Goal: Information Seeking & Learning: Learn about a topic

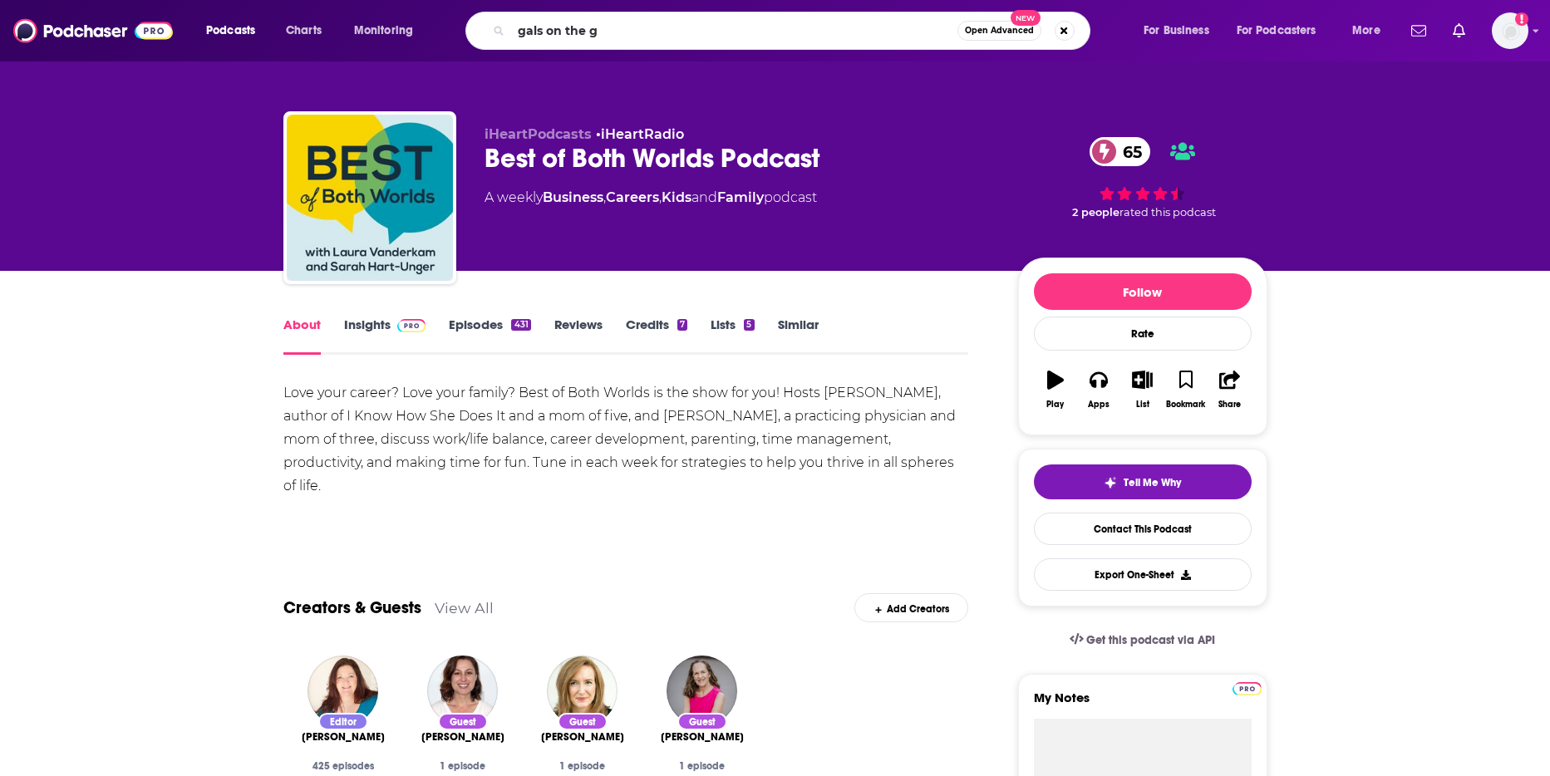
type input "gals on the go"
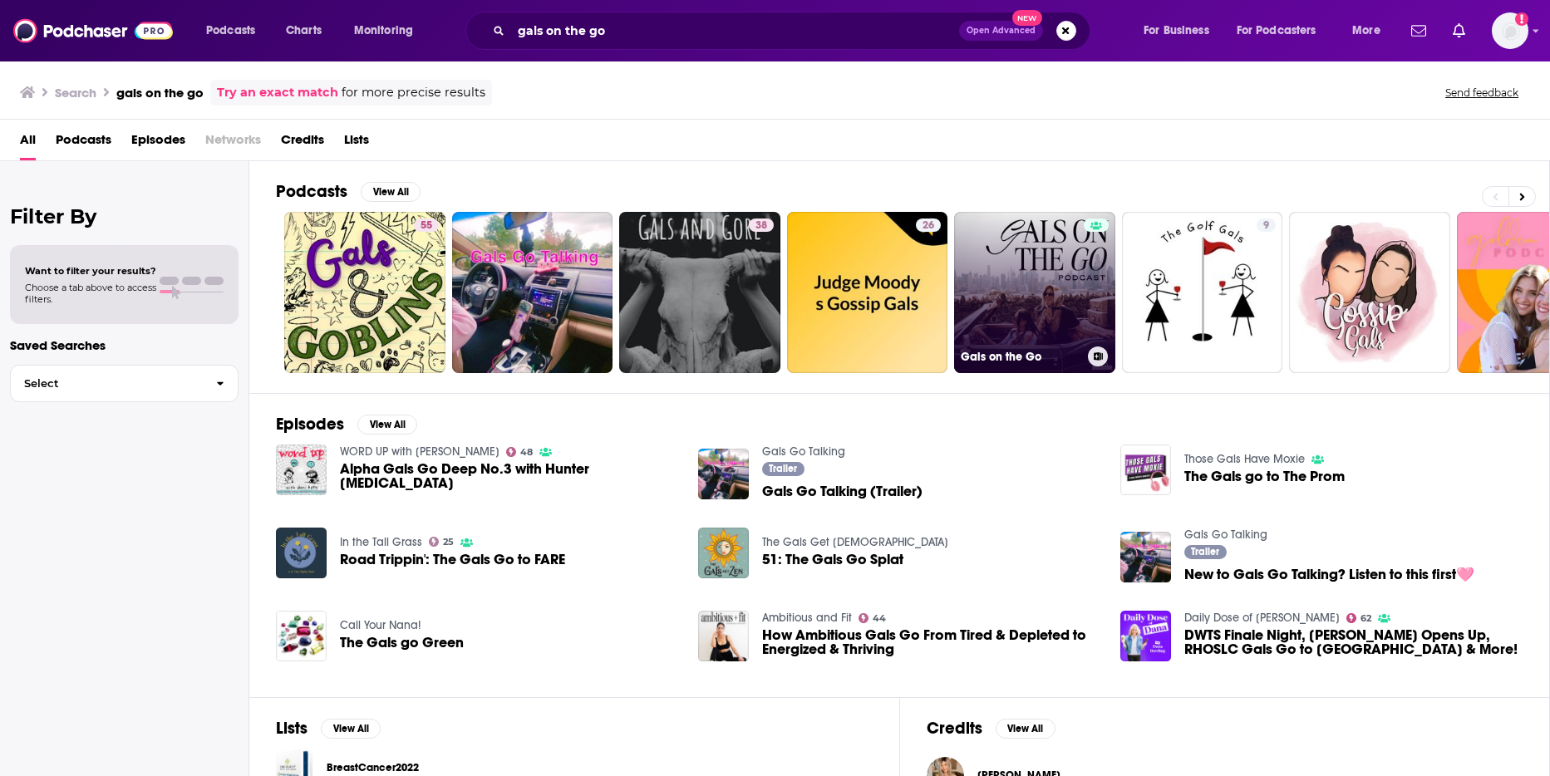
click at [1084, 258] on div at bounding box center [1095, 283] width 25 height 128
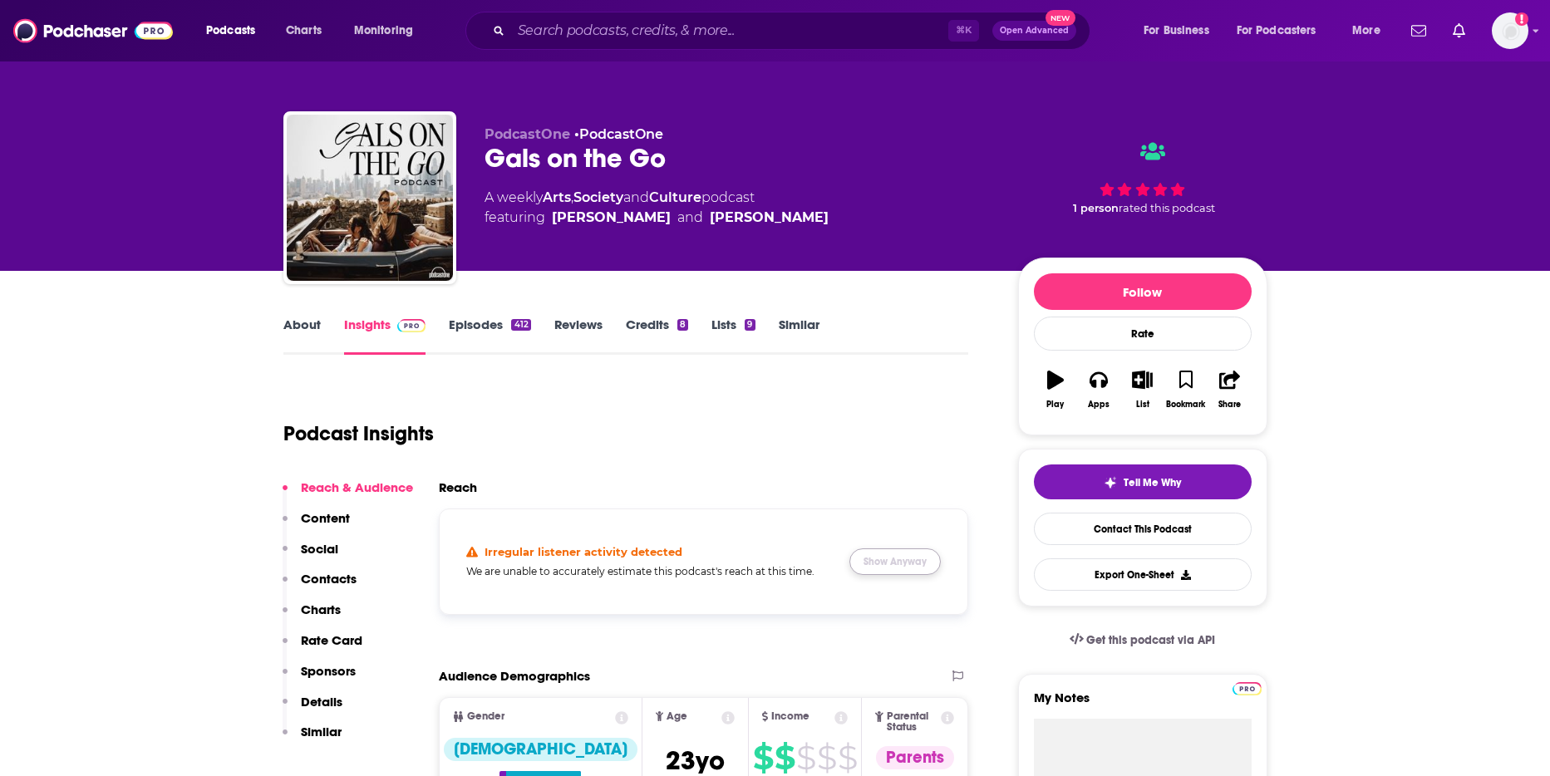
click at [882, 564] on button "Show Anyway" at bounding box center [894, 561] width 91 height 27
